Goal: Task Accomplishment & Management: Manage account settings

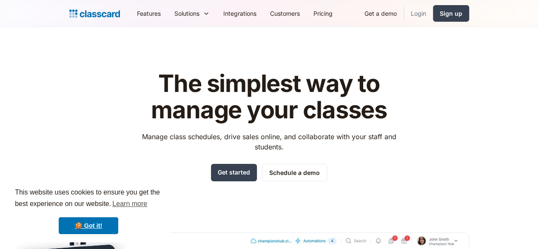
click at [433, 13] on link "Login" at bounding box center [418, 13] width 29 height 19
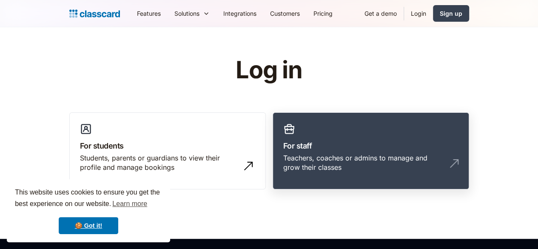
click at [405, 142] on h3 "For staff" at bounding box center [370, 145] width 175 height 11
